Goal: Task Accomplishment & Management: Manage account settings

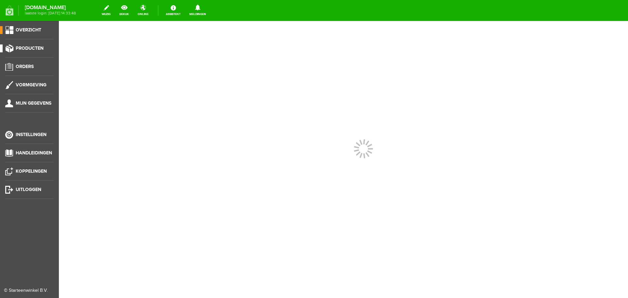
click at [31, 45] on link "Producten" at bounding box center [27, 49] width 54 height 8
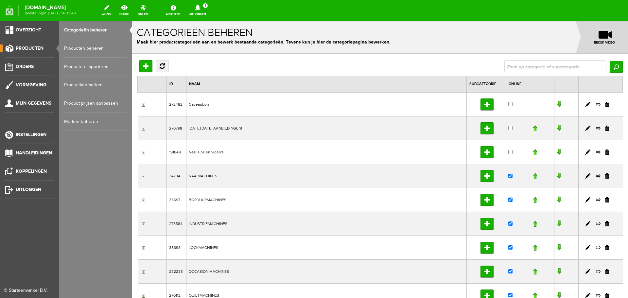
click at [80, 47] on link "Producten beheren" at bounding box center [95, 48] width 63 height 18
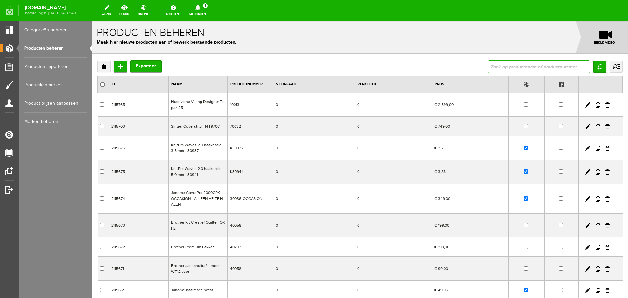
click at [492, 67] on input "text" at bounding box center [539, 66] width 102 height 13
type input "881"
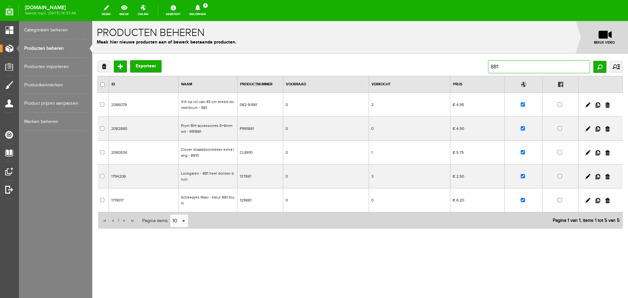
drag, startPoint x: 508, startPoint y: 67, endPoint x: 484, endPoint y: 69, distance: 23.6
click at [484, 69] on div "Verwijderen Toevoegen Exporteer 881 Zoeken uitgebreid zoeken Categorie Cadeaubo…" at bounding box center [361, 66] width 526 height 13
type input "reparatiedoek"
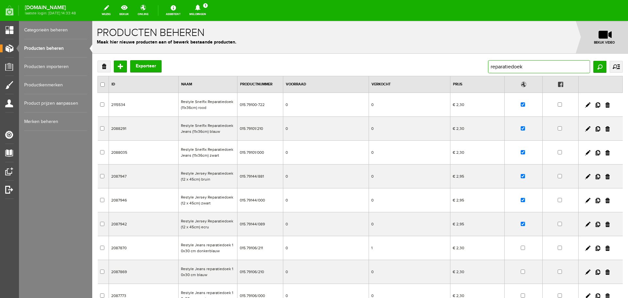
click at [525, 67] on input "reparatiedoek" at bounding box center [539, 66] width 102 height 13
type input "reparatiedoek 015.79100-881"
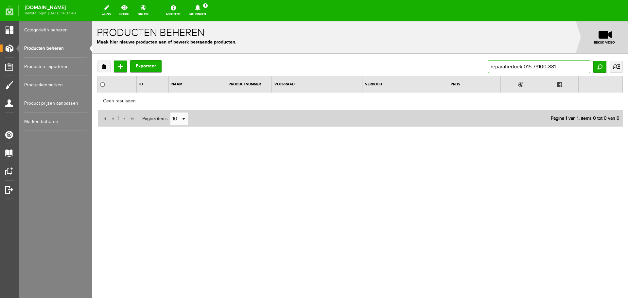
drag, startPoint x: 524, startPoint y: 69, endPoint x: 454, endPoint y: 79, distance: 71.3
click at [454, 79] on div "Verwijderen Toevoegen Exporteer reparatiedoek 015.79100-881 Zoeken uitgebreid z…" at bounding box center [361, 93] width 526 height 67
type input "015.79100-881"
drag, startPoint x: 513, startPoint y: 65, endPoint x: 527, endPoint y: 67, distance: 14.1
click at [527, 67] on input "015.79100-881" at bounding box center [539, 66] width 102 height 13
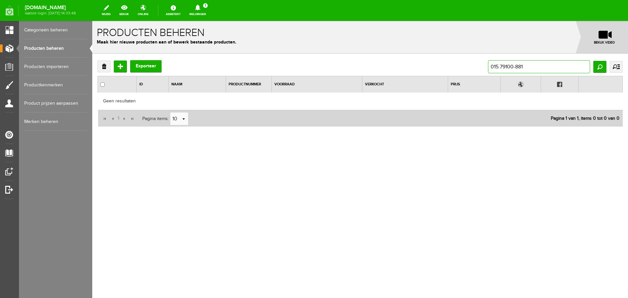
type input "015.79100"
drag, startPoint x: 526, startPoint y: 66, endPoint x: 451, endPoint y: 73, distance: 75.3
click at [451, 73] on div "Verwijderen Toevoegen Exporteer 015.79100 Zoeken uitgebreid zoeken Categorie Ca…" at bounding box center [361, 66] width 526 height 13
type input "reparatiedoek"
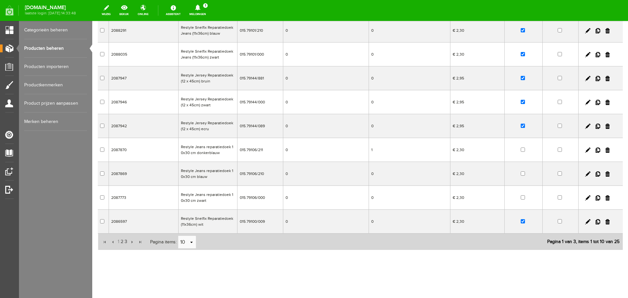
scroll to position [100, 0]
click at [191, 241] on link "select" at bounding box center [191, 241] width 5 height 12
click at [183, 230] on li "50" at bounding box center [187, 228] width 18 height 11
type input "50"
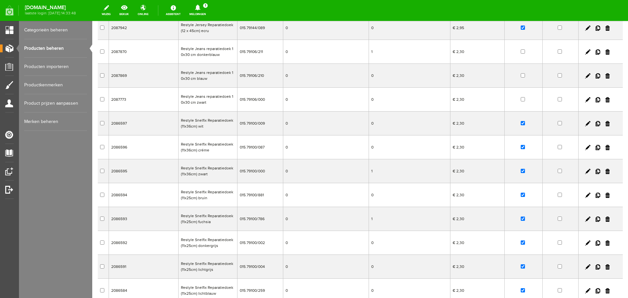
scroll to position [198, 0]
click at [521, 193] on input "checkbox" at bounding box center [523, 193] width 4 height 4
checkbox input "false"
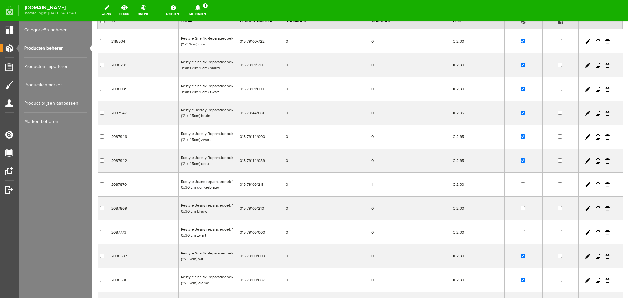
scroll to position [0, 0]
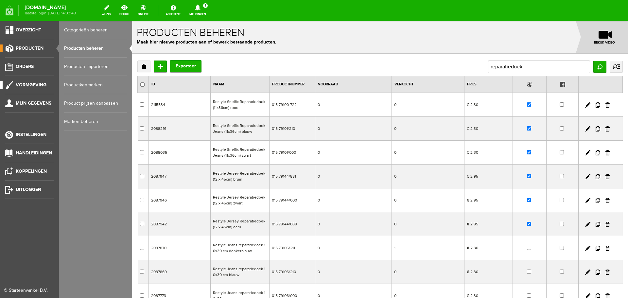
click at [24, 83] on span "Vormgeving" at bounding box center [31, 85] width 31 height 6
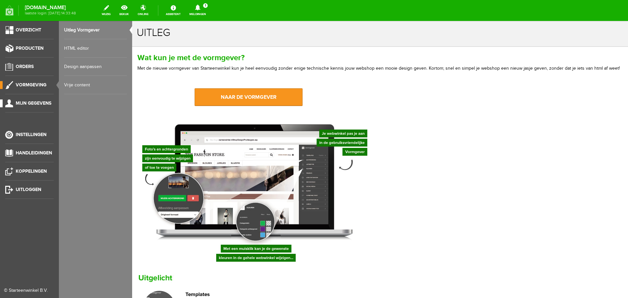
click at [25, 101] on span "Mijn gegevens" at bounding box center [34, 103] width 36 height 6
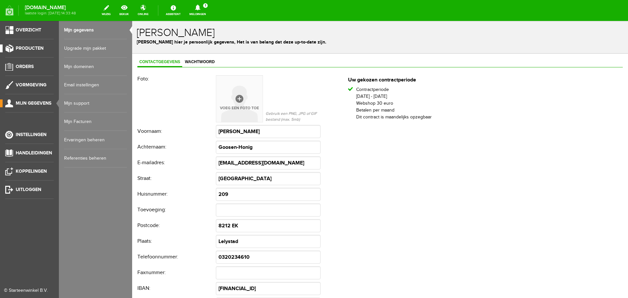
click at [36, 46] on span "Producten" at bounding box center [30, 49] width 28 height 6
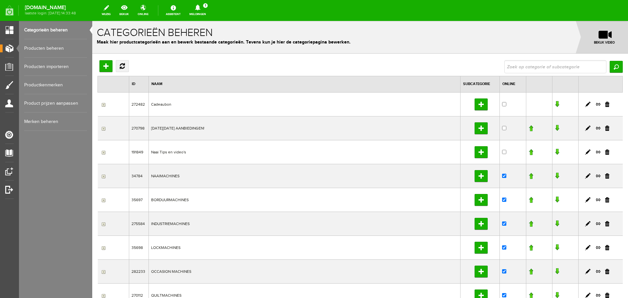
drag, startPoint x: 46, startPoint y: 48, endPoint x: 59, endPoint y: 53, distance: 14.8
click at [46, 48] on link "Producten beheren" at bounding box center [55, 48] width 63 height 18
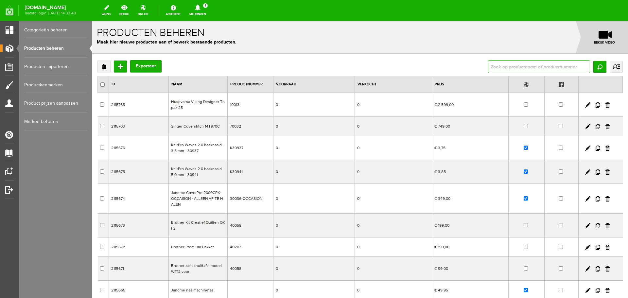
click at [490, 65] on input "text" at bounding box center [539, 66] width 102 height 13
type input "plum"
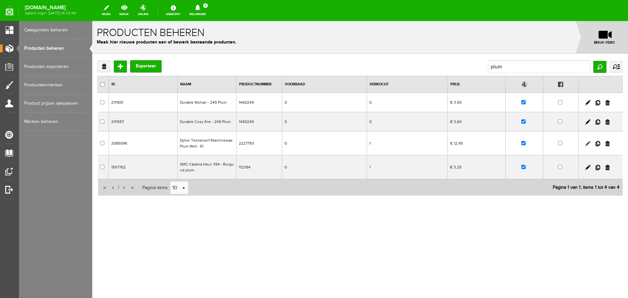
click at [588, 144] on link at bounding box center [588, 143] width 5 height 5
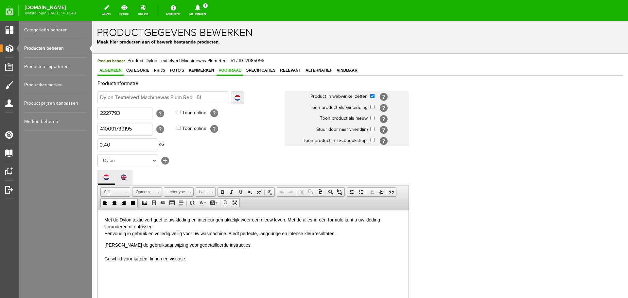
click at [227, 69] on span "Voorraad" at bounding box center [230, 70] width 27 height 5
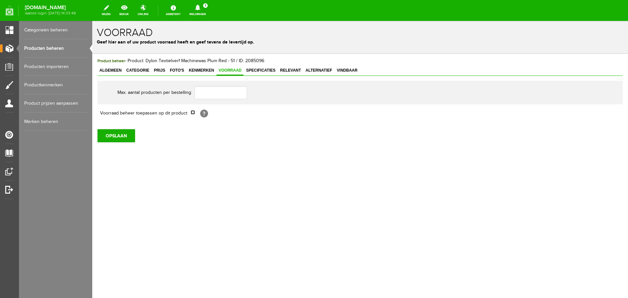
click at [193, 113] on input "checkbox" at bounding box center [193, 112] width 4 height 4
checkbox input "true"
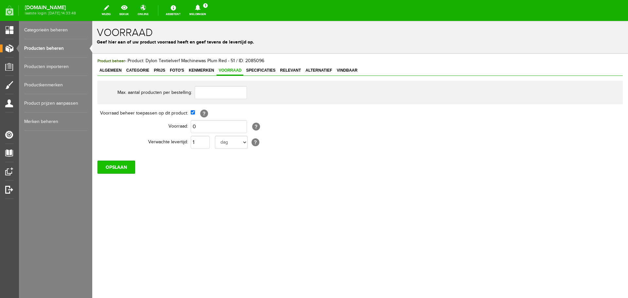
click at [125, 168] on input "OPSLAAN" at bounding box center [117, 167] width 38 height 13
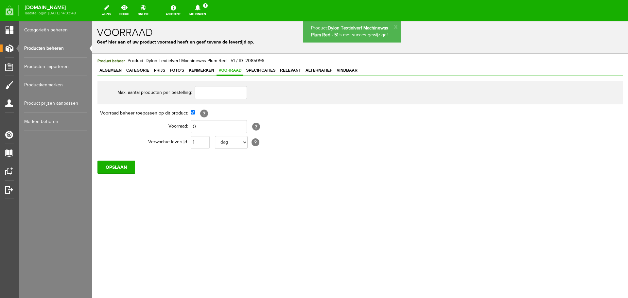
click at [50, 49] on link "Producten beheren" at bounding box center [55, 48] width 63 height 18
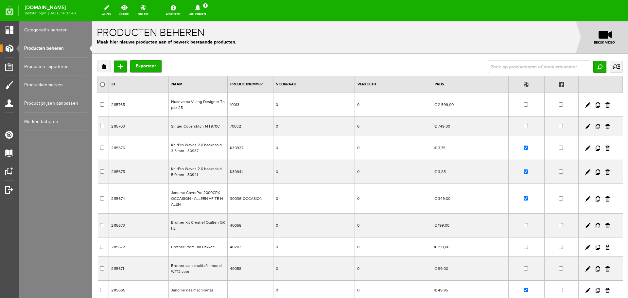
click at [42, 47] on link "Producten beheren" at bounding box center [55, 48] width 63 height 18
click at [55, 65] on link "Producten importeren" at bounding box center [55, 67] width 63 height 18
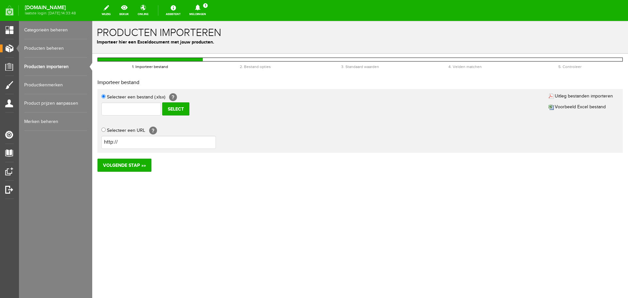
click at [38, 46] on link "Producten beheren" at bounding box center [55, 48] width 63 height 18
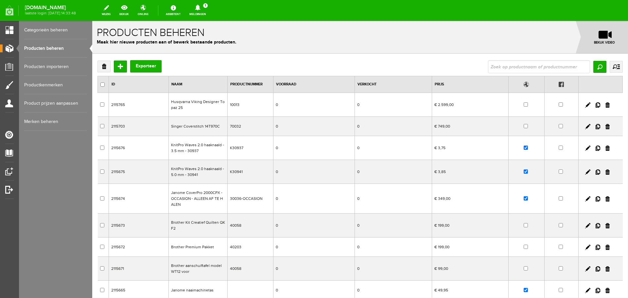
click at [50, 27] on link "Categorieën beheren" at bounding box center [55, 30] width 63 height 18
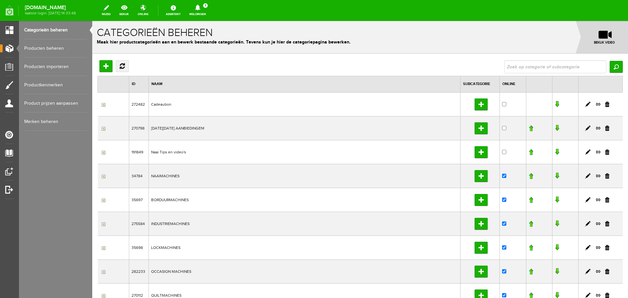
click at [50, 47] on link "Producten beheren" at bounding box center [55, 48] width 63 height 18
